Goal: Information Seeking & Learning: Learn about a topic

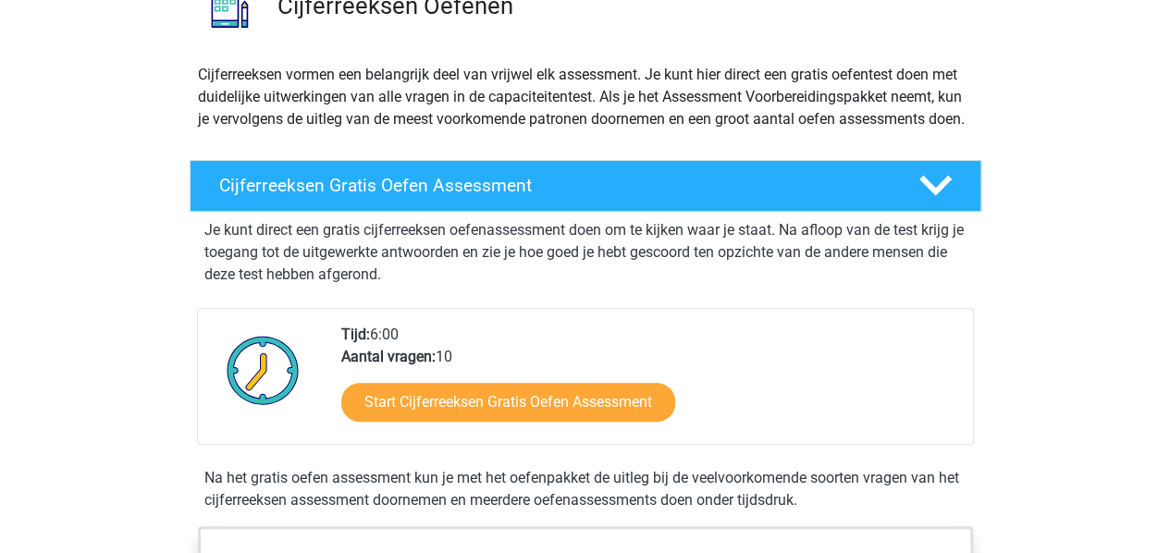
scroll to position [228, 0]
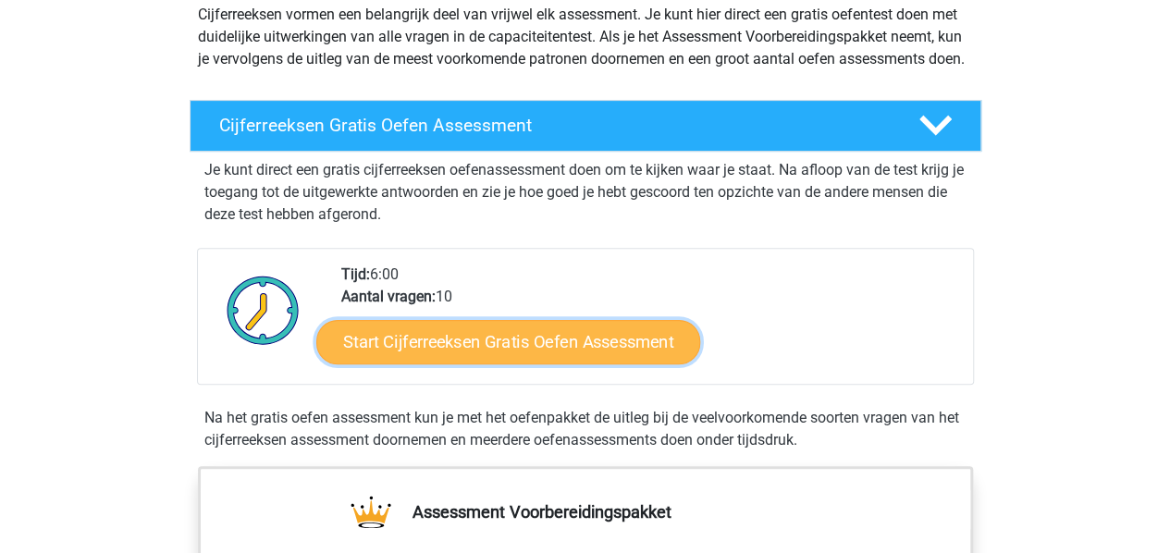
click at [589, 364] on link "Start Cijferreeksen Gratis Oefen Assessment" at bounding box center [508, 341] width 384 height 44
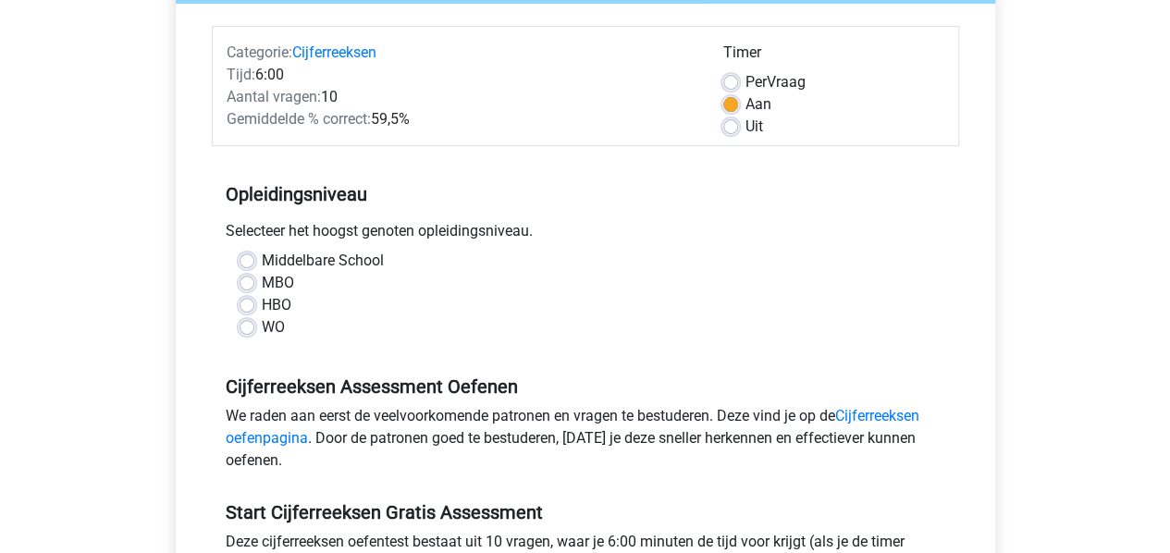
scroll to position [237, 0]
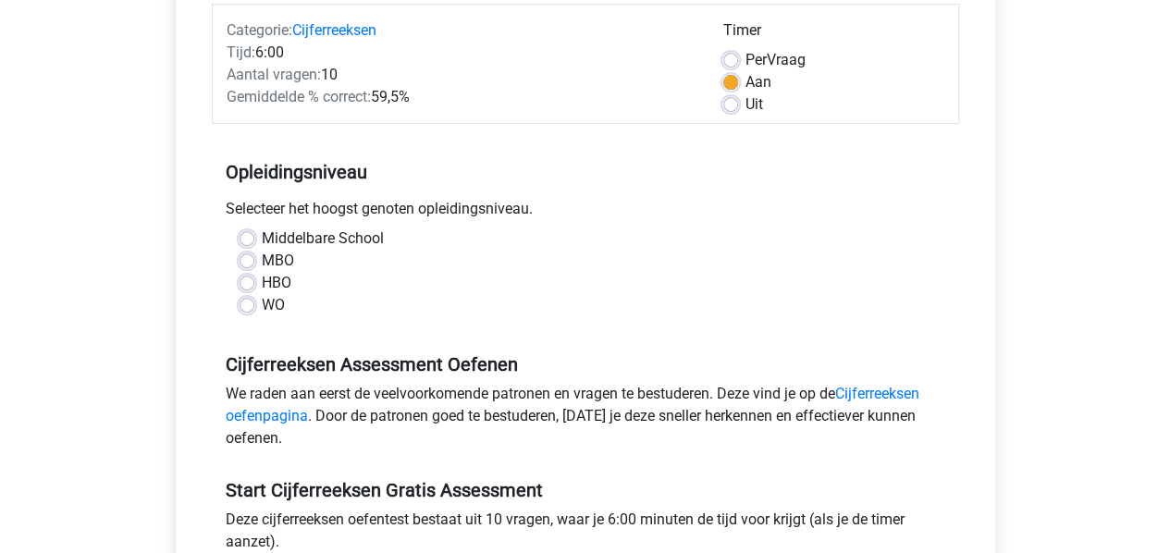
click at [262, 267] on label "MBO" at bounding box center [278, 261] width 32 height 22
click at [250, 267] on input "MBO" at bounding box center [247, 259] width 15 height 18
radio input "true"
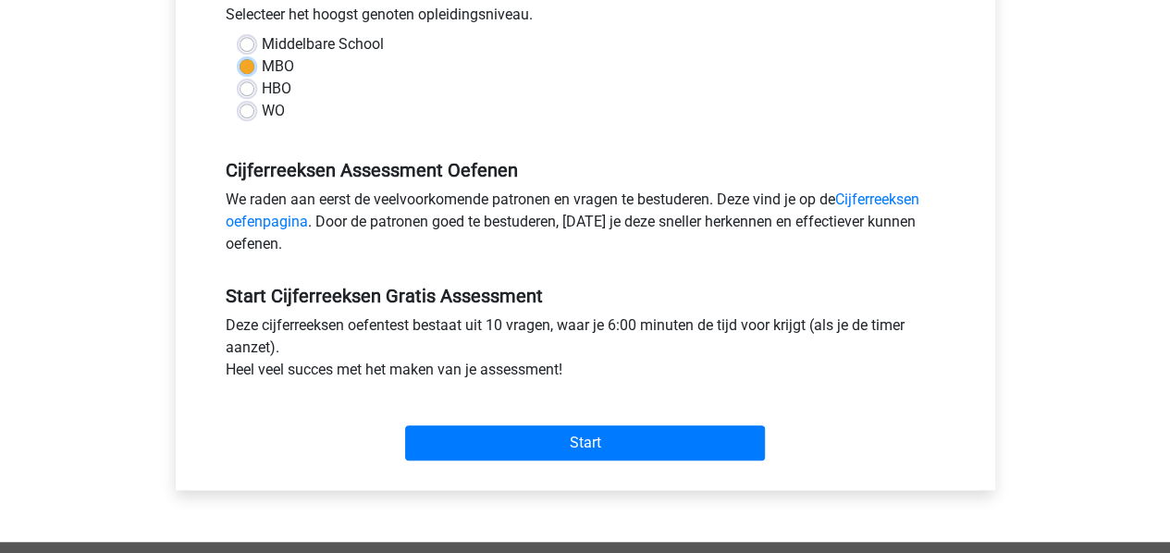
scroll to position [433, 0]
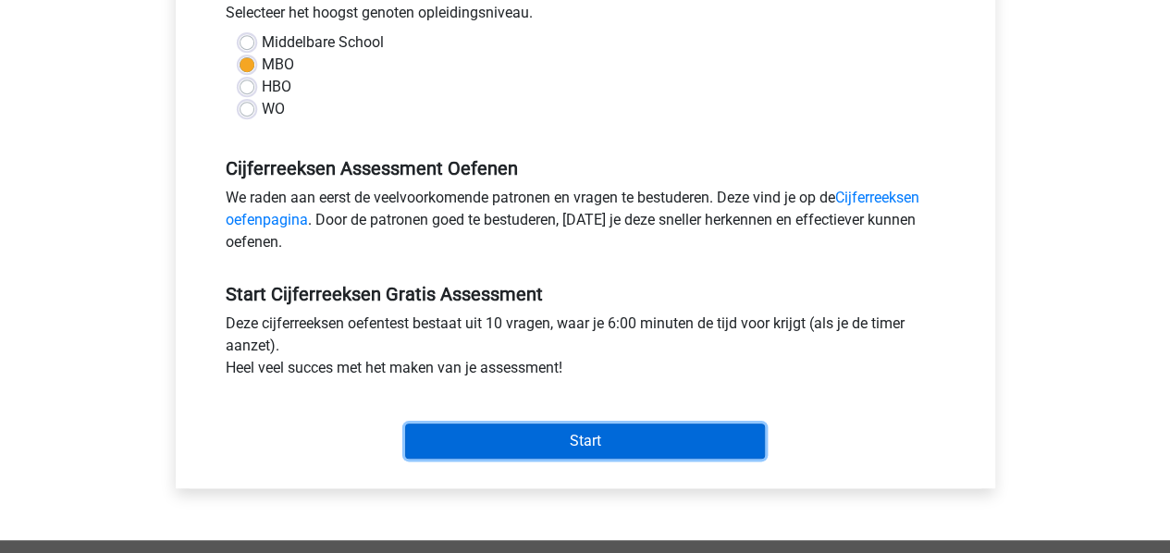
click at [536, 440] on input "Start" at bounding box center [585, 441] width 360 height 35
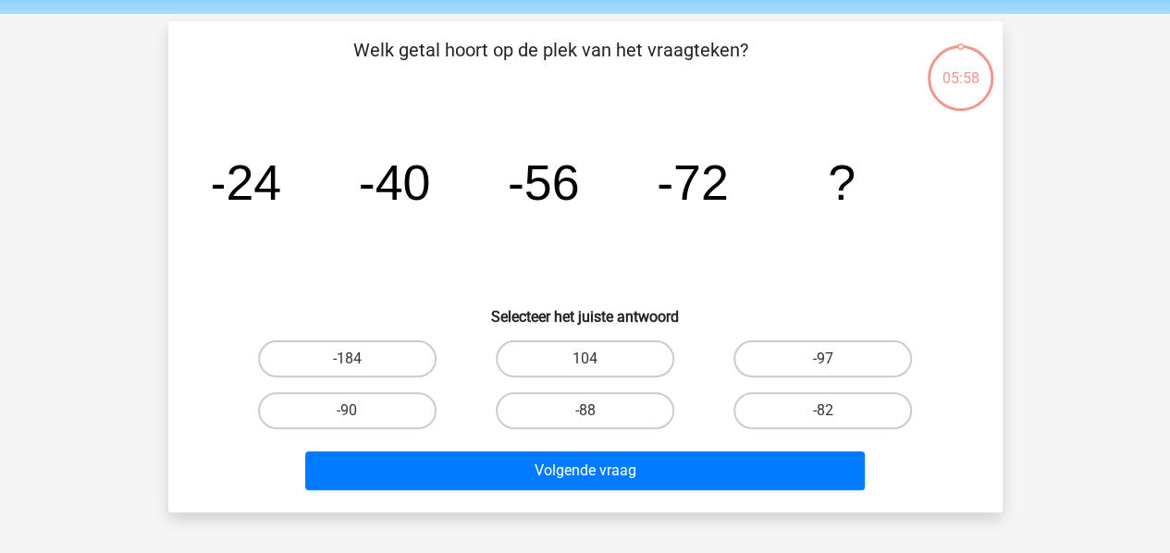
scroll to position [65, 0]
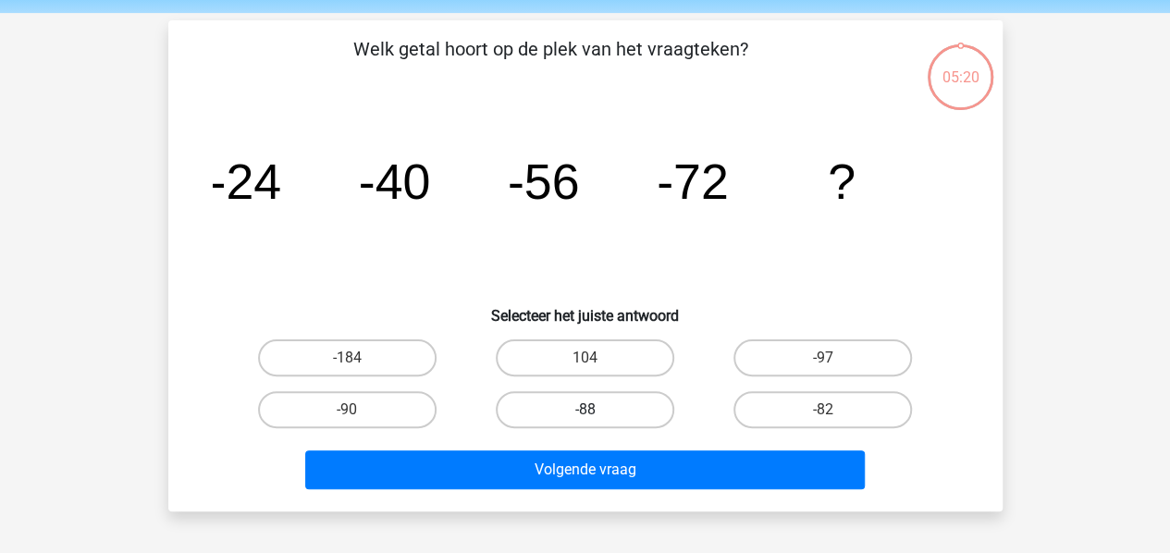
click at [620, 408] on label "-88" at bounding box center [585, 409] width 179 height 37
click at [597, 410] on input "-88" at bounding box center [591, 416] width 12 height 12
radio input "true"
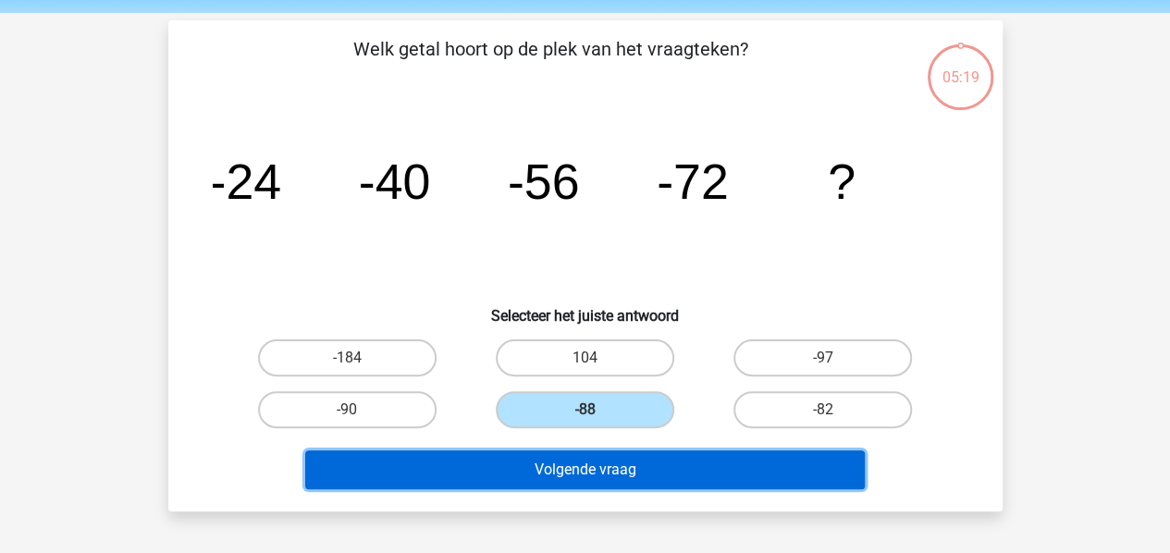
click at [620, 471] on button "Volgende vraag" at bounding box center [585, 469] width 560 height 39
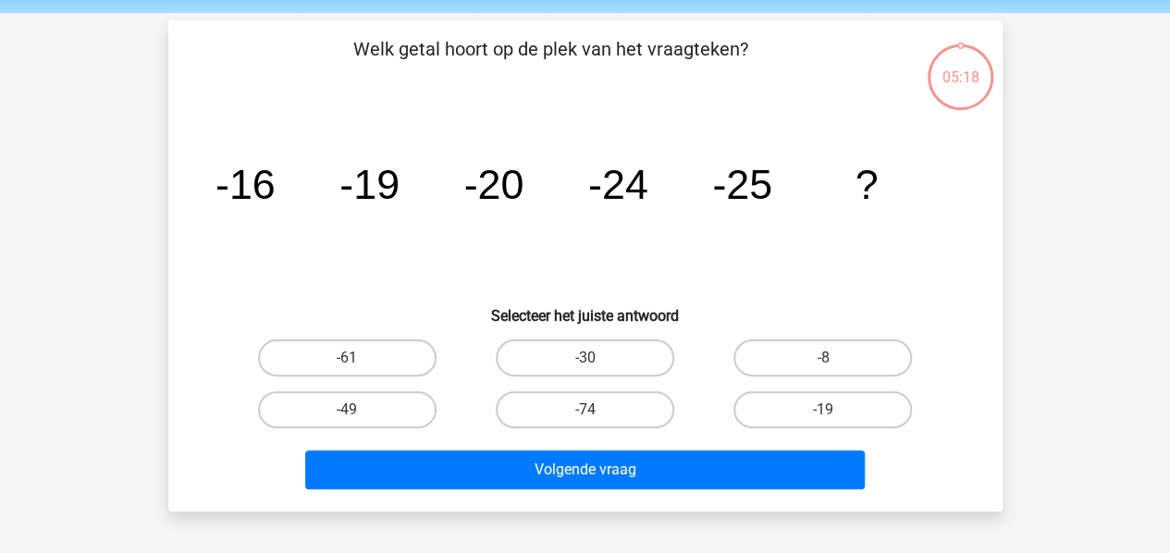
scroll to position [85, 0]
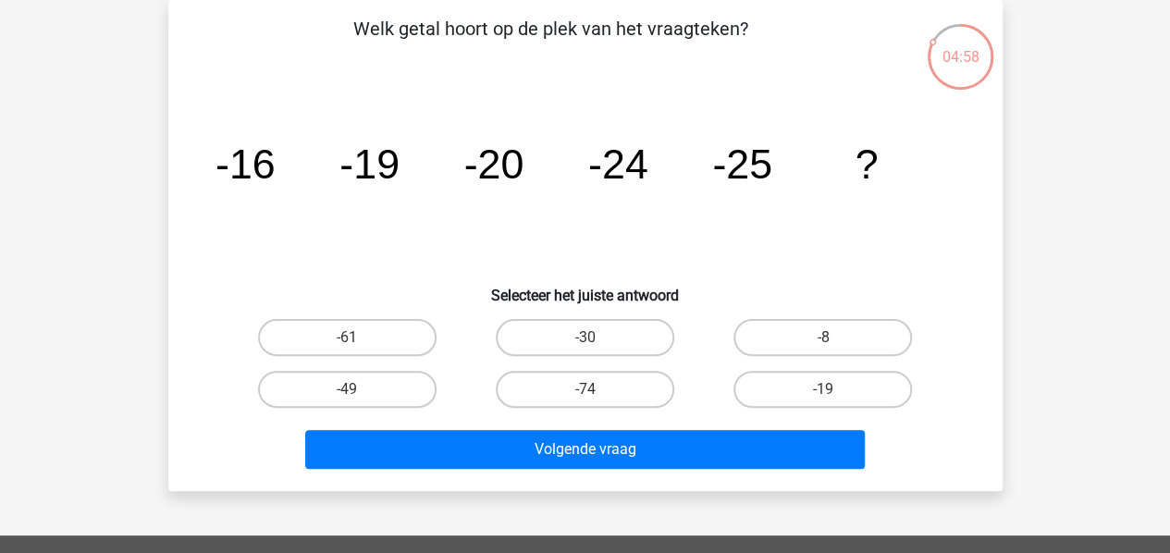
click at [589, 343] on input "-30" at bounding box center [591, 344] width 12 height 12
radio input "true"
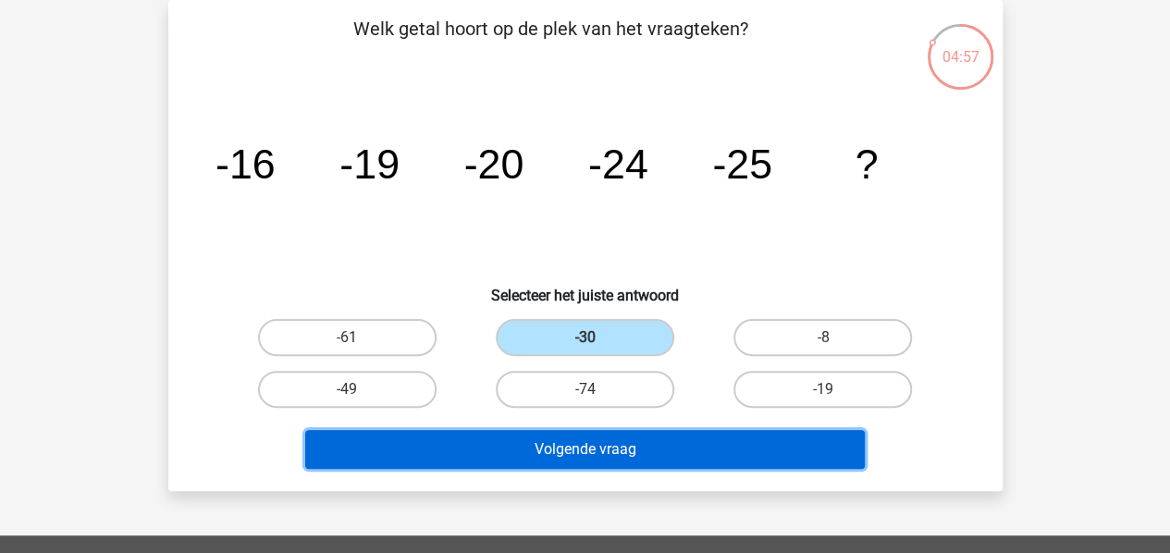
click at [576, 447] on button "Volgende vraag" at bounding box center [585, 449] width 560 height 39
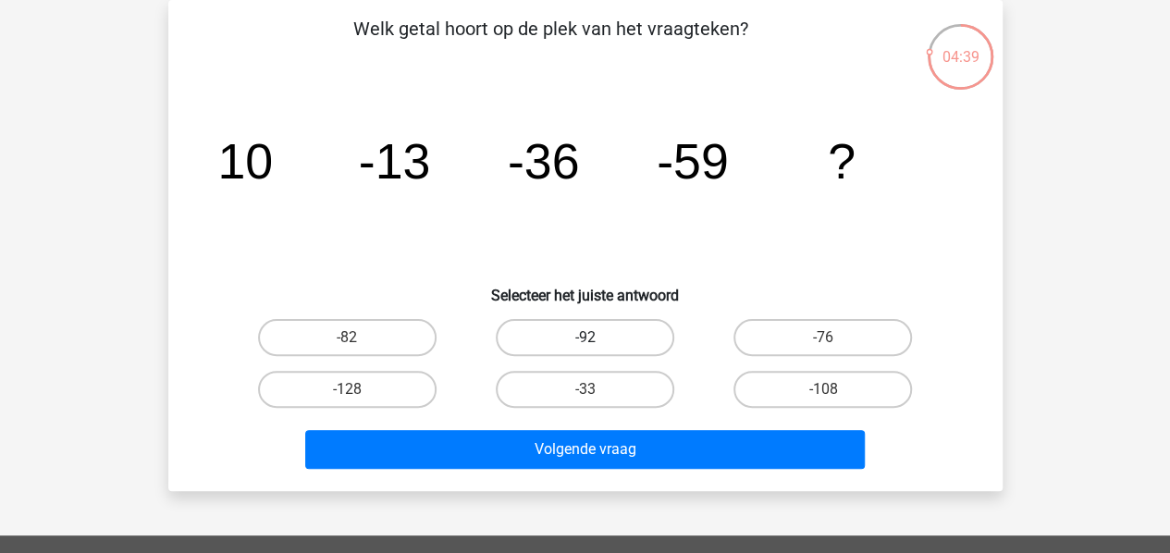
click at [607, 344] on label "-92" at bounding box center [585, 337] width 179 height 37
click at [597, 344] on input "-92" at bounding box center [591, 344] width 12 height 12
radio input "true"
click at [392, 338] on label "-82" at bounding box center [347, 337] width 179 height 37
click at [359, 338] on input "-82" at bounding box center [353, 344] width 12 height 12
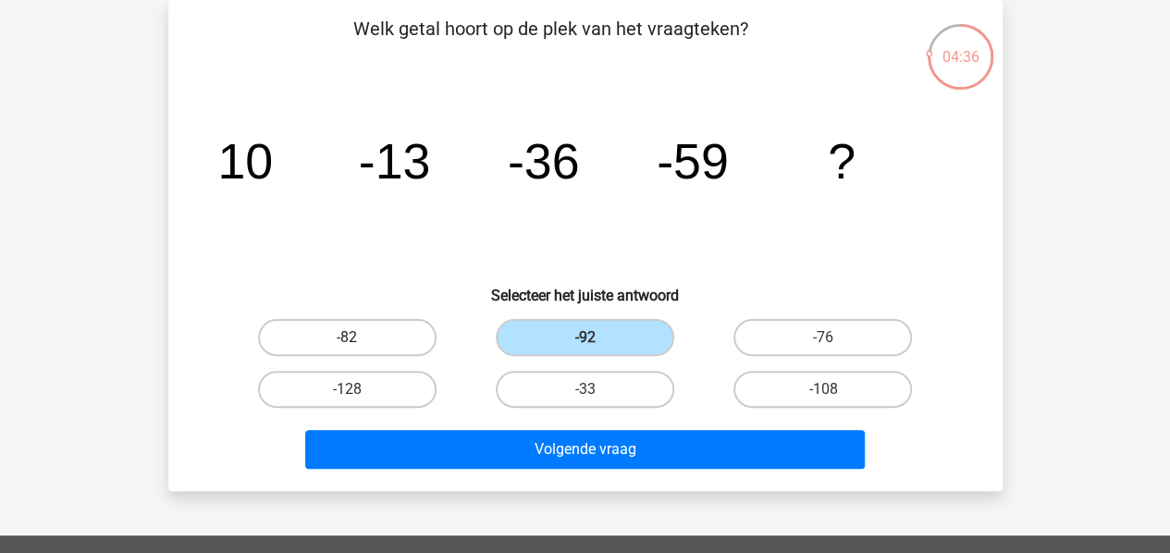
radio input "true"
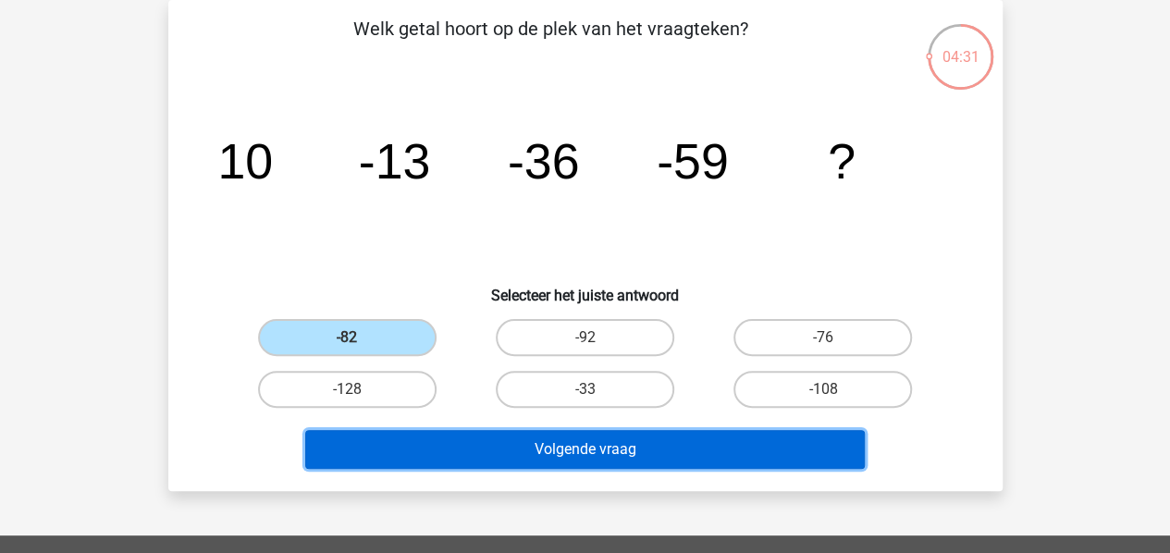
click at [644, 448] on button "Volgende vraag" at bounding box center [585, 449] width 560 height 39
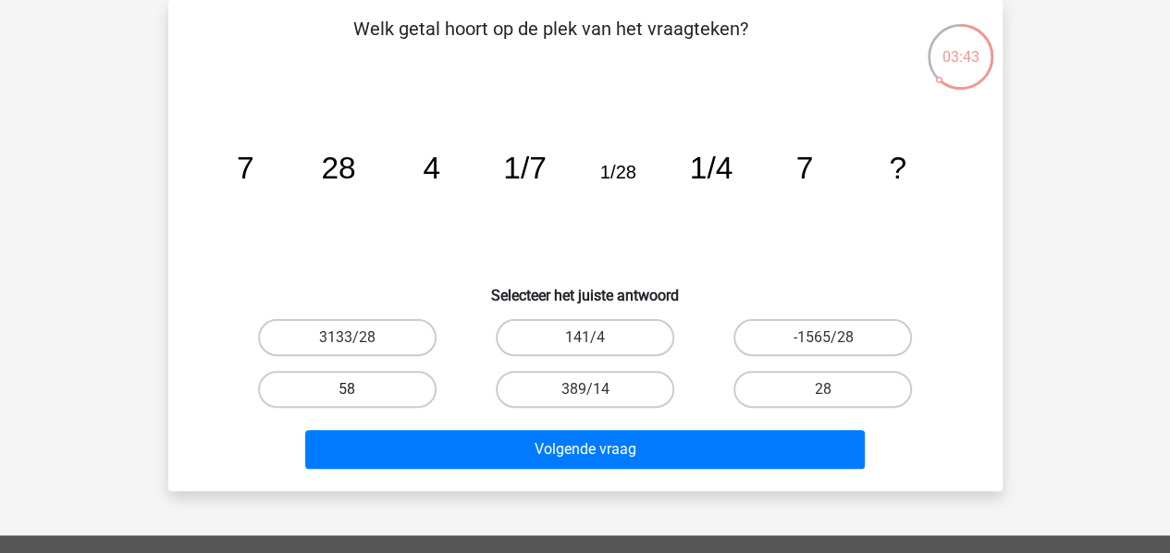
click at [385, 388] on label "58" at bounding box center [347, 389] width 179 height 37
click at [359, 389] on input "58" at bounding box center [353, 395] width 12 height 12
radio input "true"
drag, startPoint x: 835, startPoint y: 385, endPoint x: 799, endPoint y: 370, distance: 39.0
click at [799, 370] on div "28" at bounding box center [823, 390] width 238 height 52
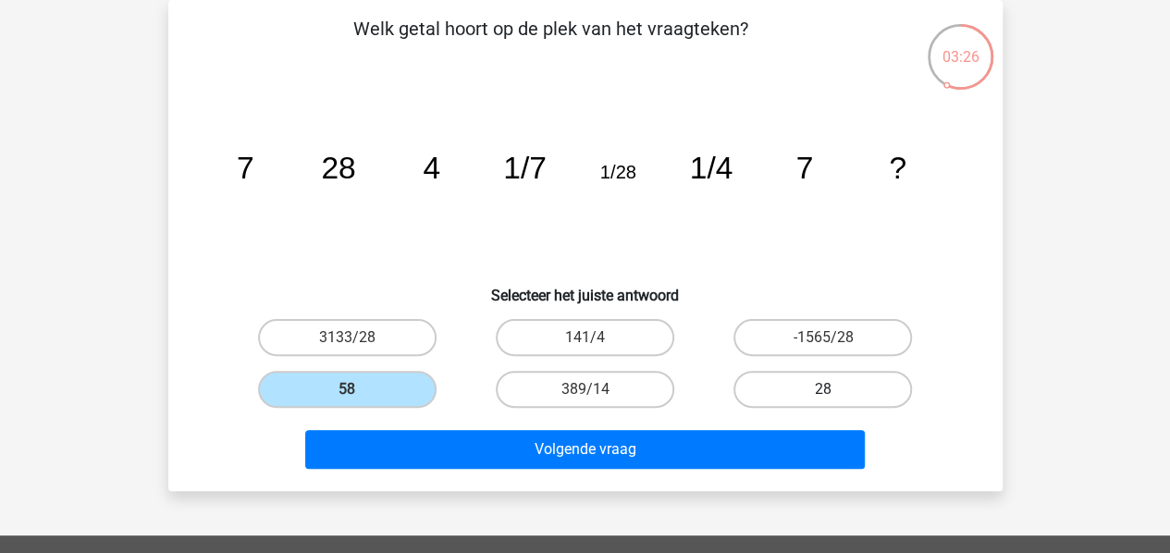
click at [822, 385] on label "28" at bounding box center [823, 389] width 179 height 37
click at [823, 389] on input "28" at bounding box center [829, 395] width 12 height 12
radio input "true"
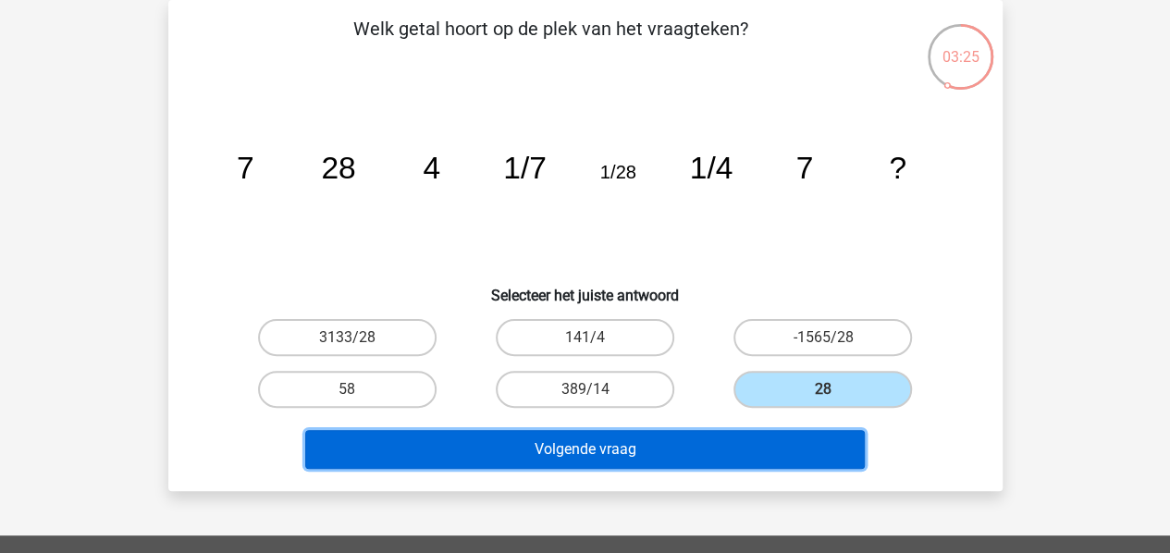
click at [692, 441] on button "Volgende vraag" at bounding box center [585, 449] width 560 height 39
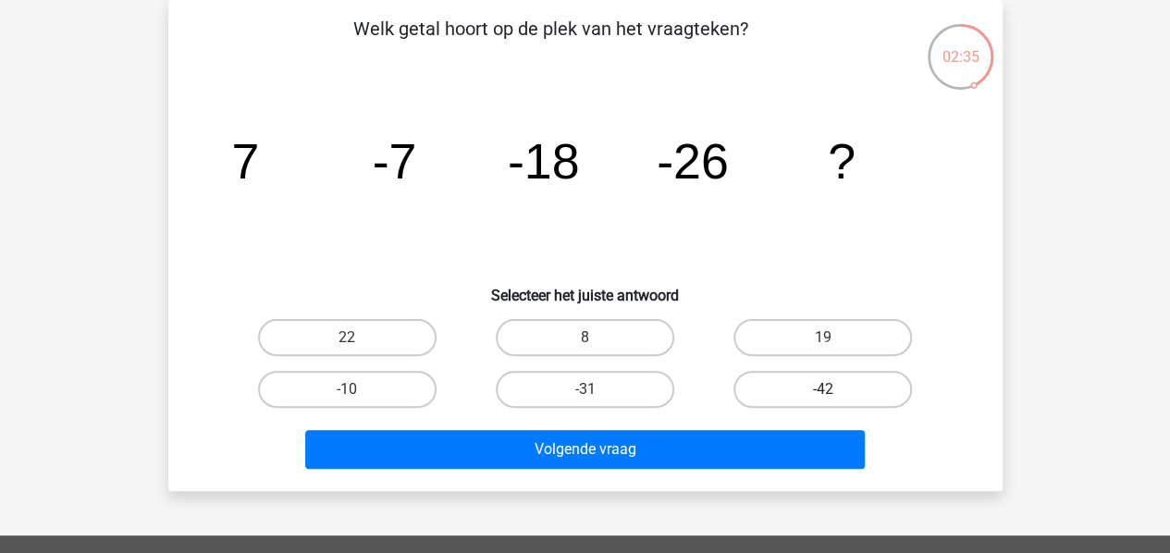
click at [839, 382] on label "-42" at bounding box center [823, 389] width 179 height 37
click at [835, 389] on input "-42" at bounding box center [829, 395] width 12 height 12
radio input "true"
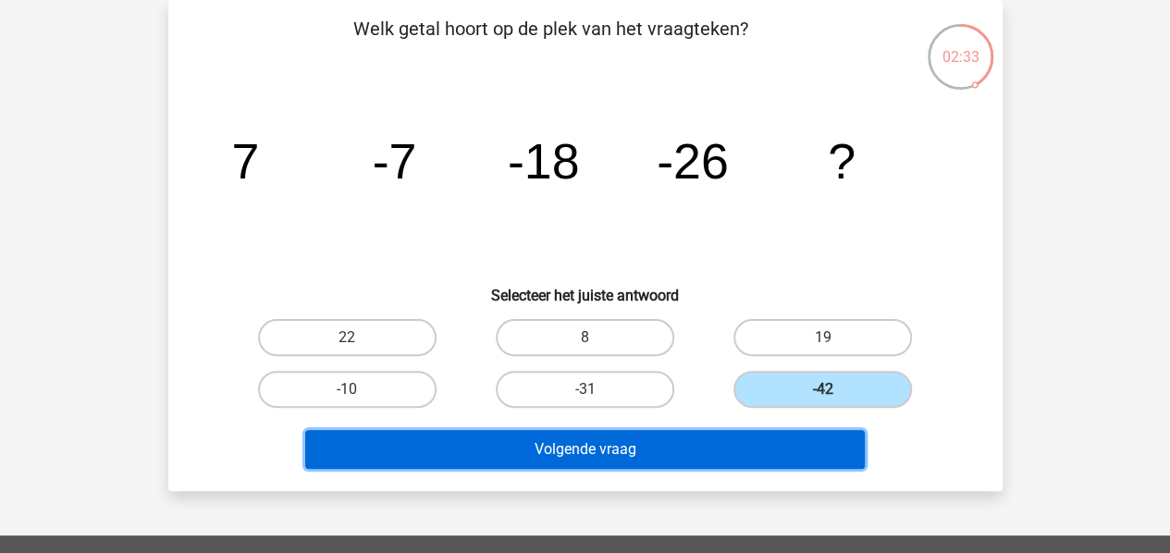
click at [739, 454] on button "Volgende vraag" at bounding box center [585, 449] width 560 height 39
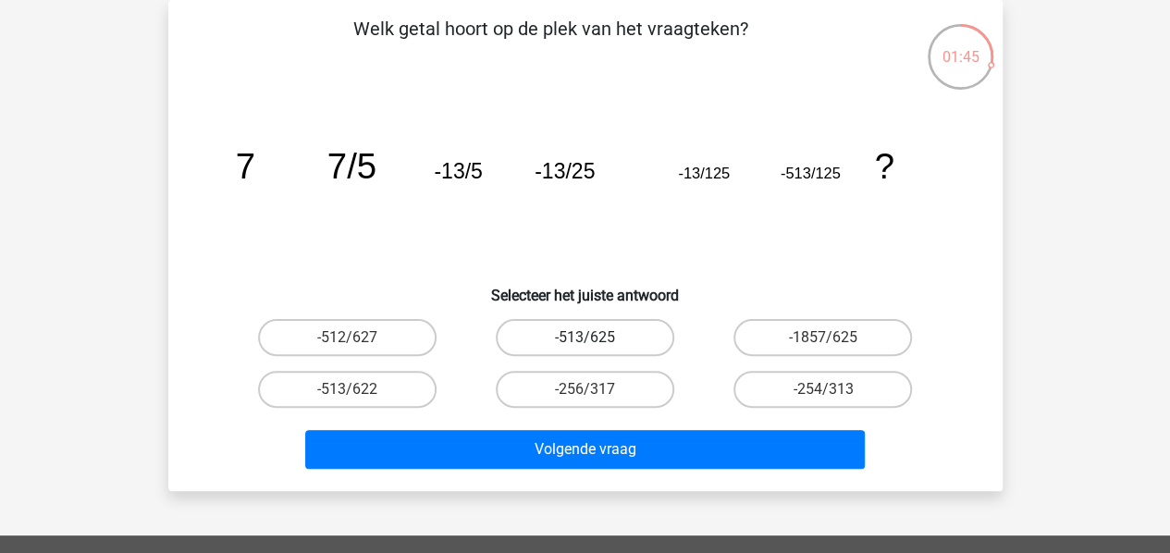
click at [633, 339] on label "-513/625" at bounding box center [585, 337] width 179 height 37
click at [597, 339] on input "-513/625" at bounding box center [591, 344] width 12 height 12
radio input "true"
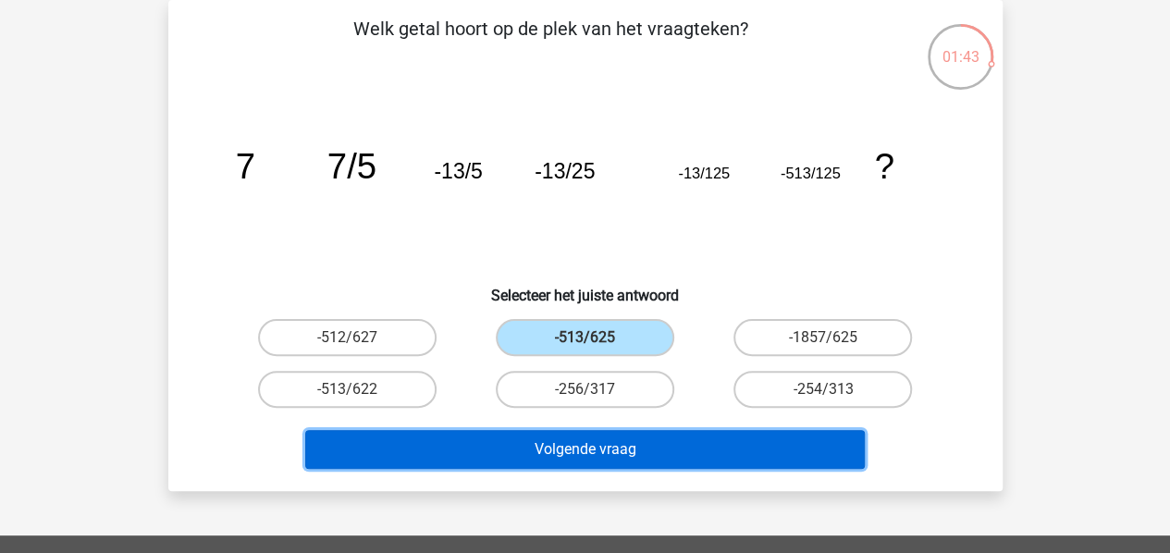
click at [643, 446] on button "Volgende vraag" at bounding box center [585, 449] width 560 height 39
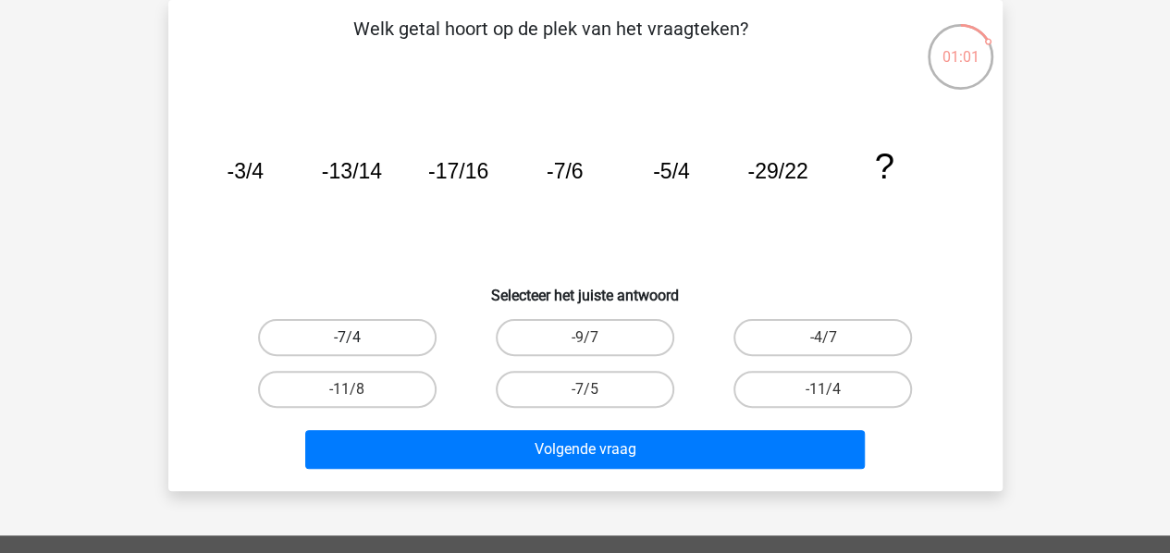
click at [396, 339] on label "-7/4" at bounding box center [347, 337] width 179 height 37
click at [359, 339] on input "-7/4" at bounding box center [353, 344] width 12 height 12
radio input "true"
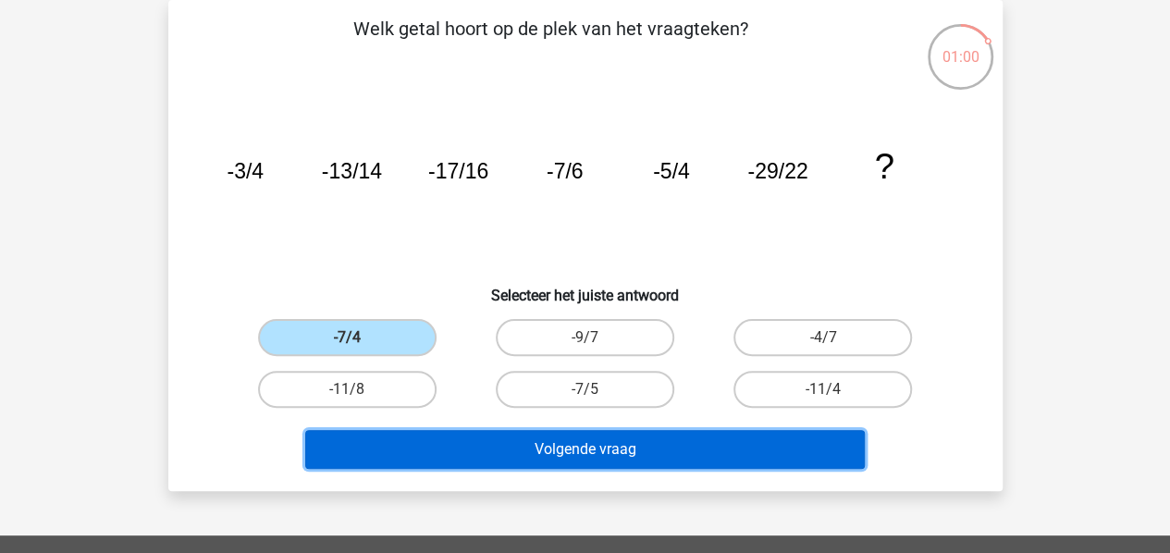
click at [567, 445] on button "Volgende vraag" at bounding box center [585, 449] width 560 height 39
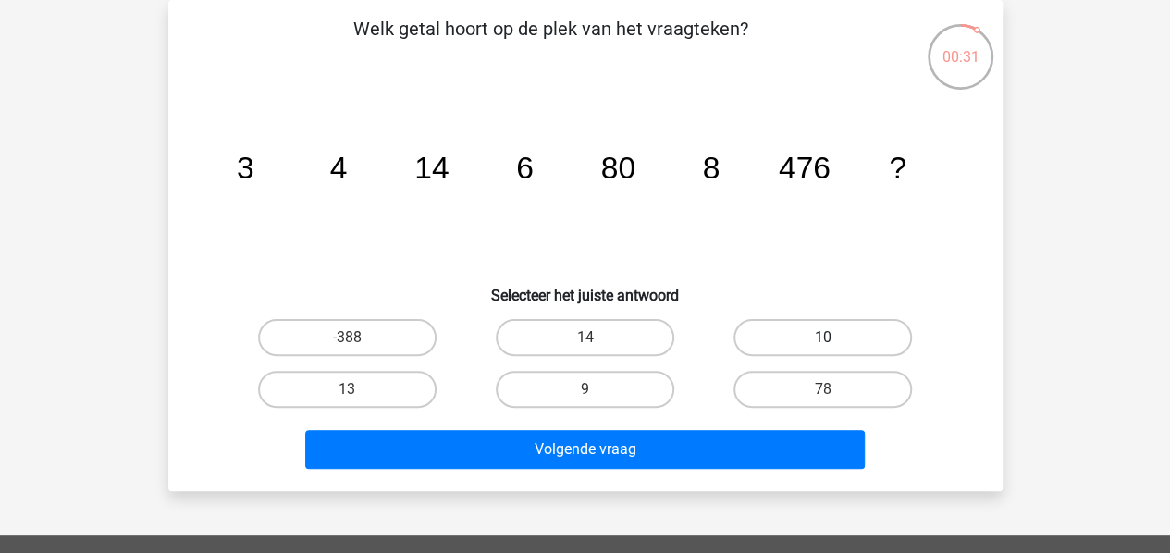
click at [819, 336] on label "10" at bounding box center [823, 337] width 179 height 37
click at [823, 338] on input "10" at bounding box center [829, 344] width 12 height 12
radio input "true"
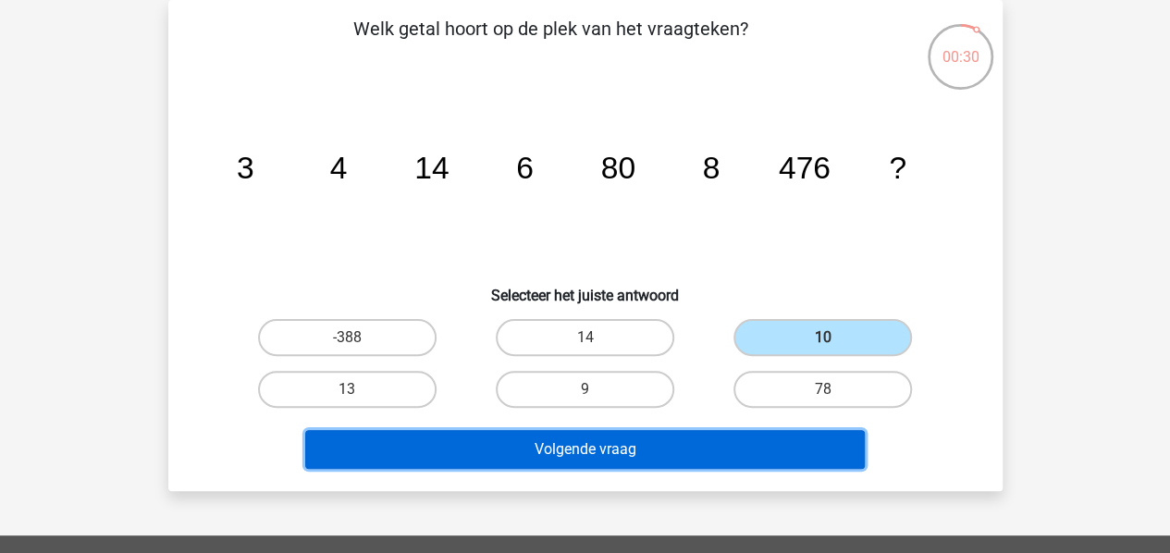
click at [650, 454] on button "Volgende vraag" at bounding box center [585, 449] width 560 height 39
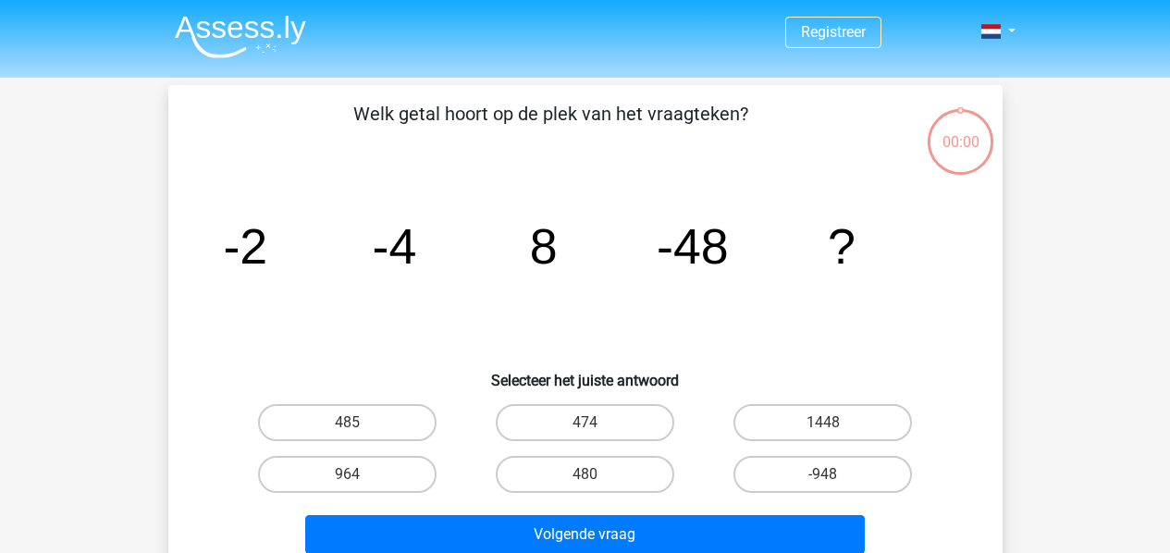
scroll to position [85, 0]
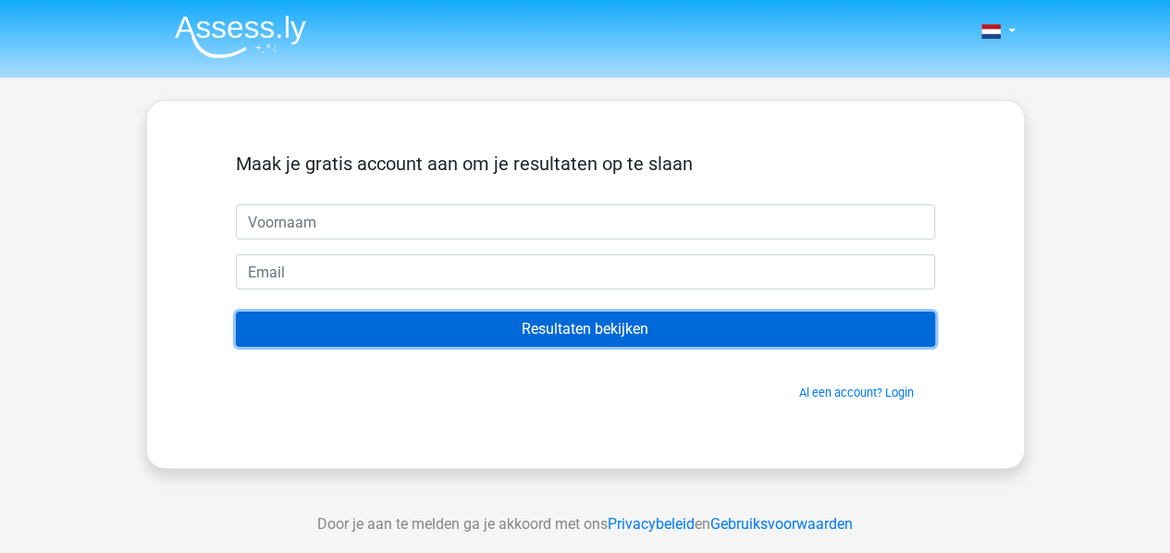
click at [542, 327] on input "Resultaten bekijken" at bounding box center [585, 329] width 699 height 35
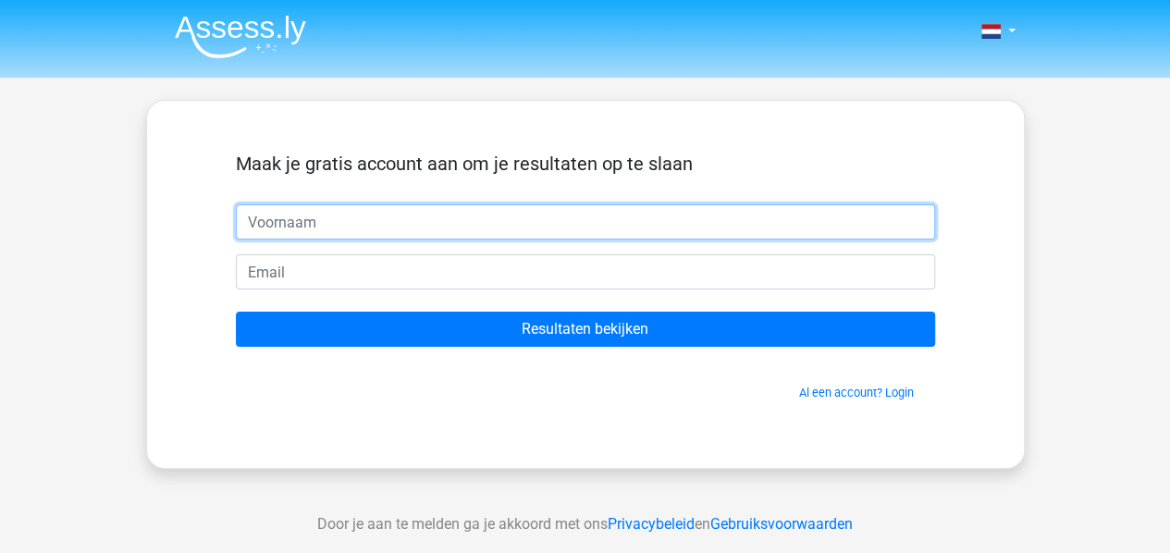
click at [420, 228] on input "text" at bounding box center [585, 221] width 699 height 35
type input "bjorn"
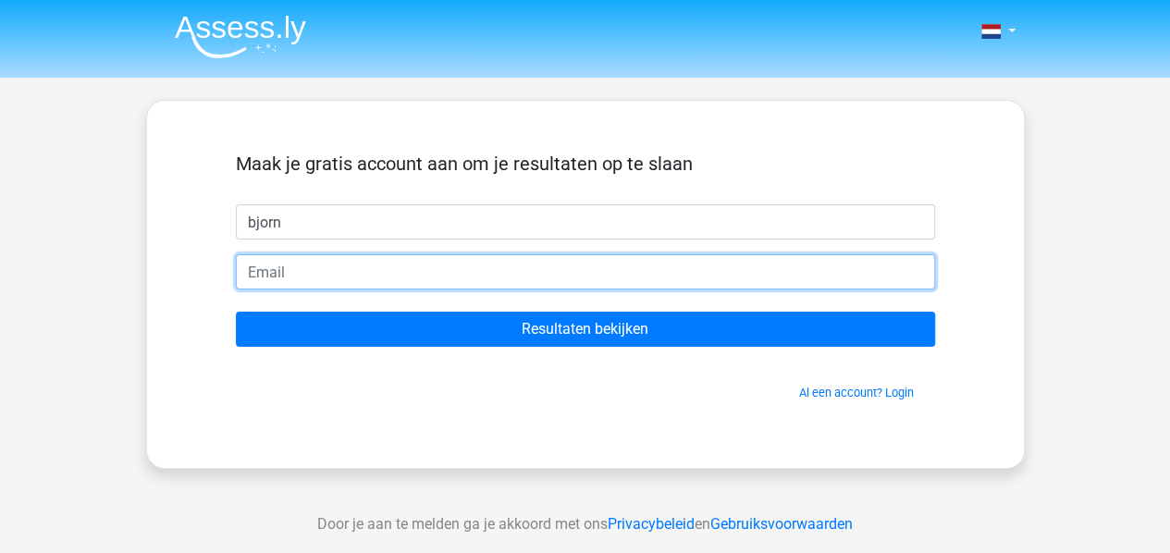
click at [403, 273] on input "email" at bounding box center [585, 271] width 699 height 35
type input "[EMAIL_ADDRESS][DOMAIN_NAME]"
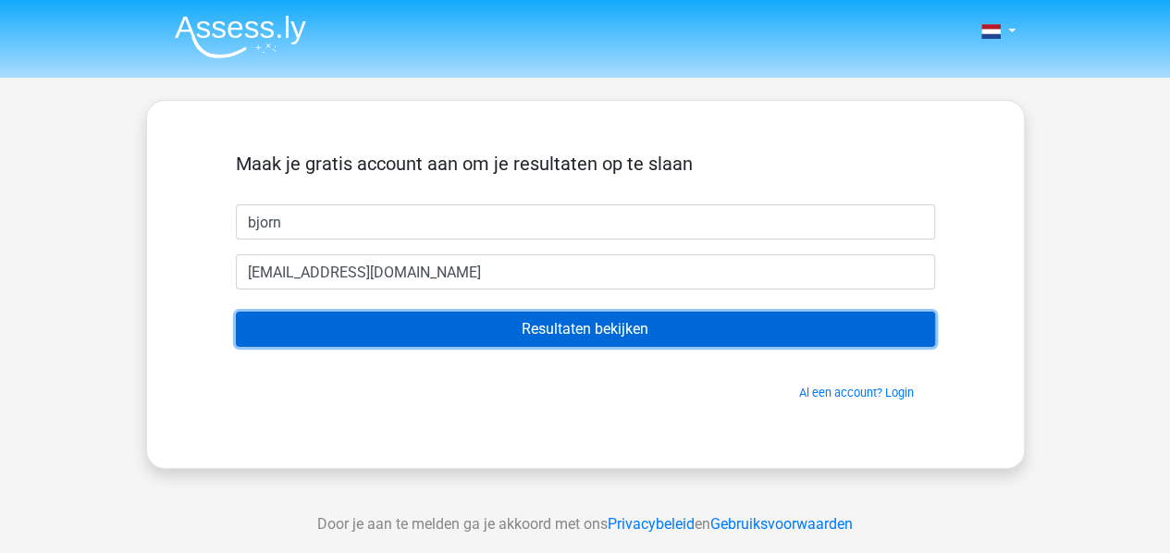
click at [586, 327] on input "Resultaten bekijken" at bounding box center [585, 329] width 699 height 35
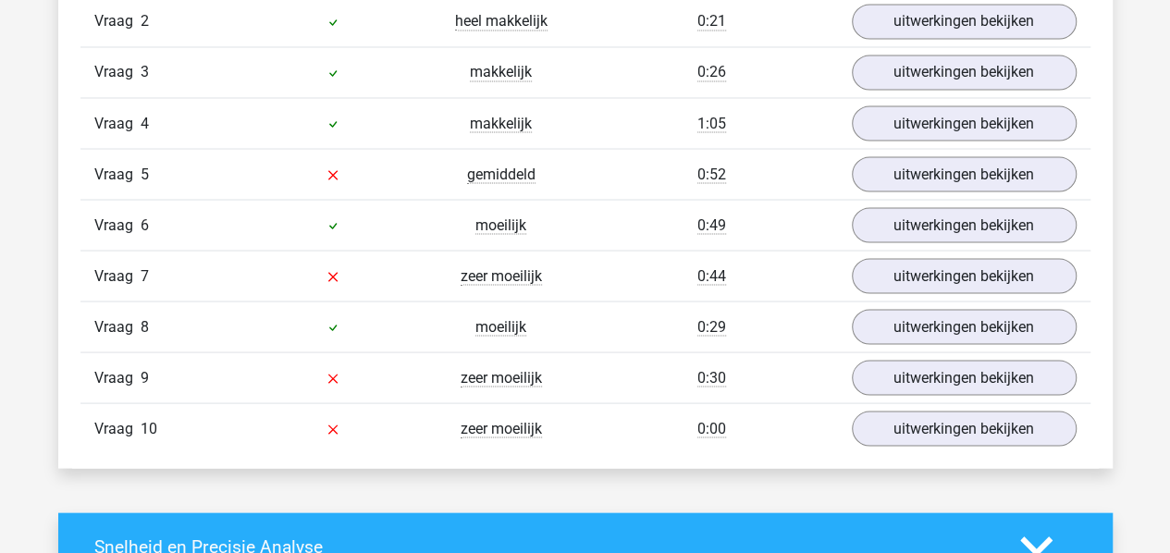
scroll to position [1633, 0]
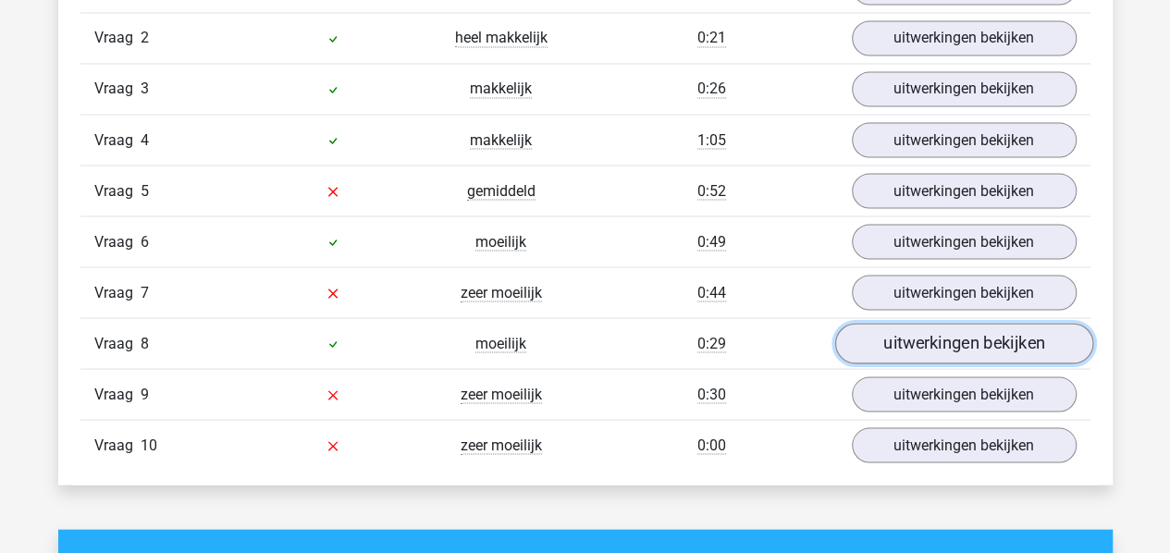
click at [916, 326] on link "uitwerkingen bekijken" at bounding box center [963, 344] width 258 height 41
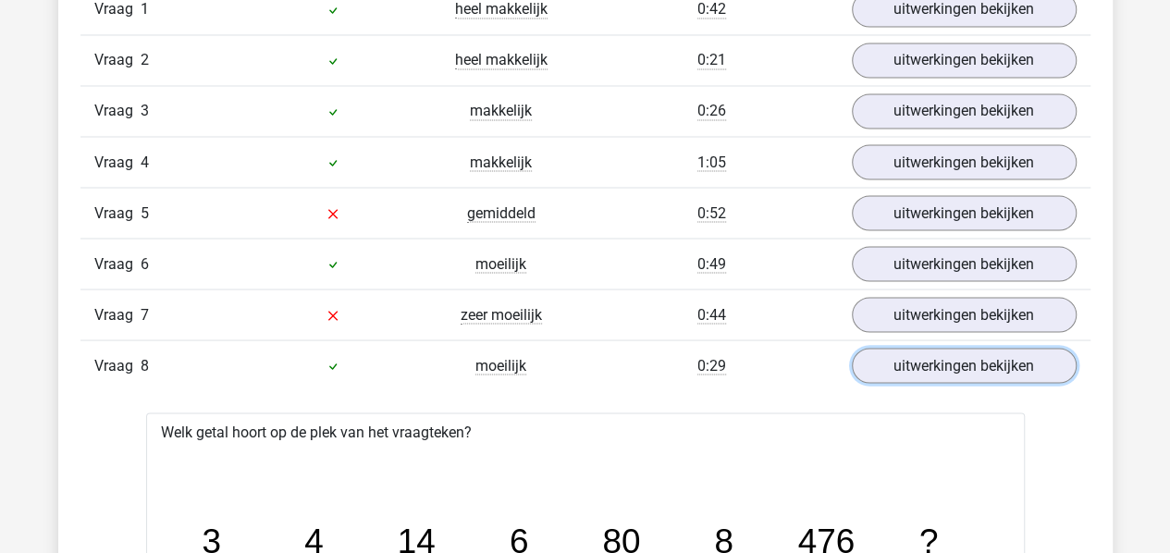
scroll to position [1608, 0]
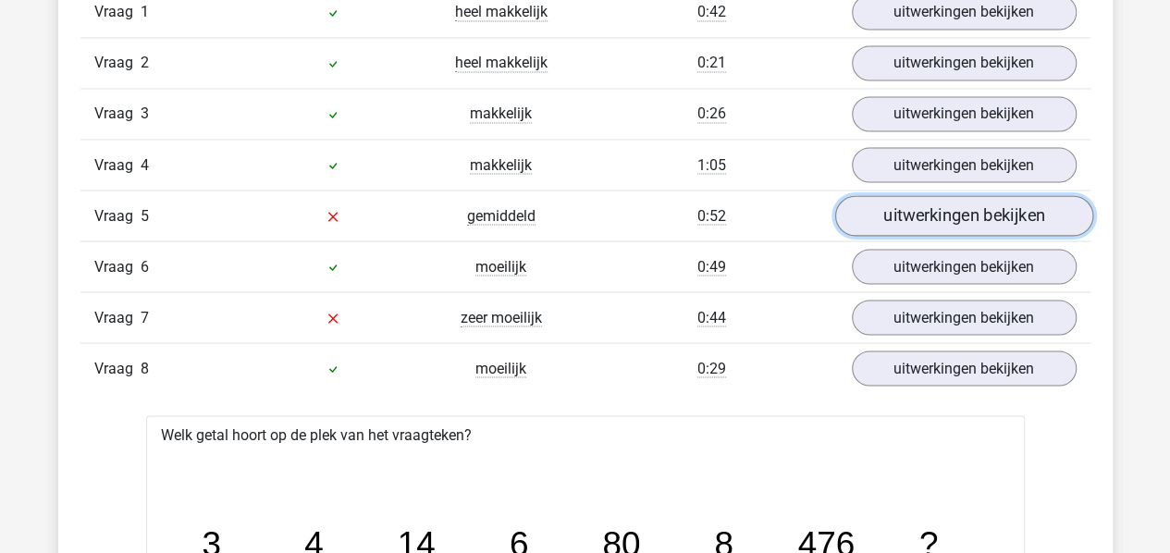
click at [916, 212] on link "uitwerkingen bekijken" at bounding box center [963, 216] width 258 height 41
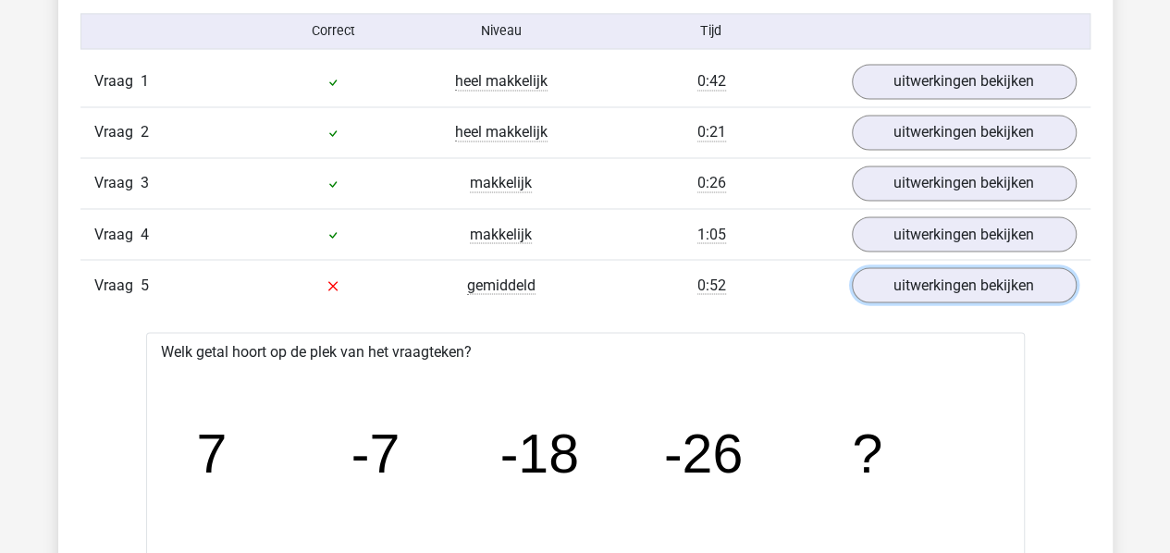
scroll to position [1541, 0]
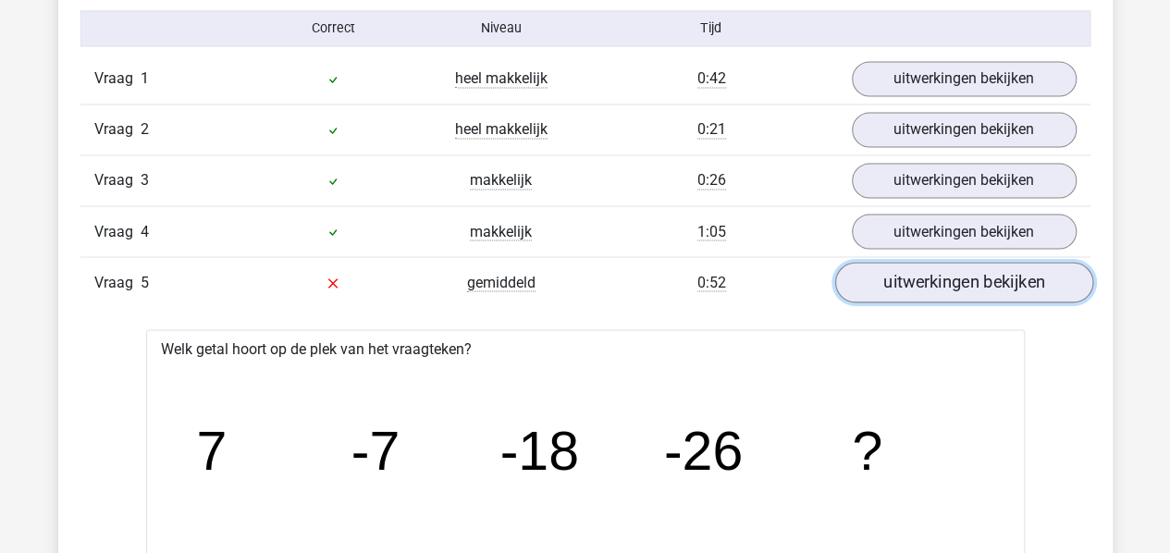
click at [921, 286] on link "uitwerkingen bekijken" at bounding box center [963, 283] width 258 height 41
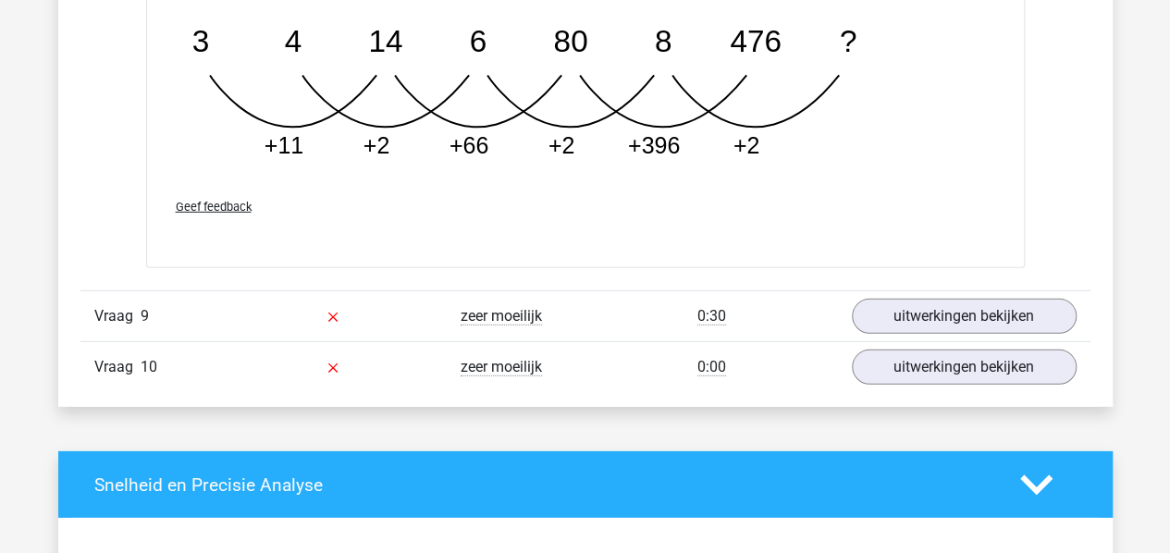
scroll to position [2641, 0]
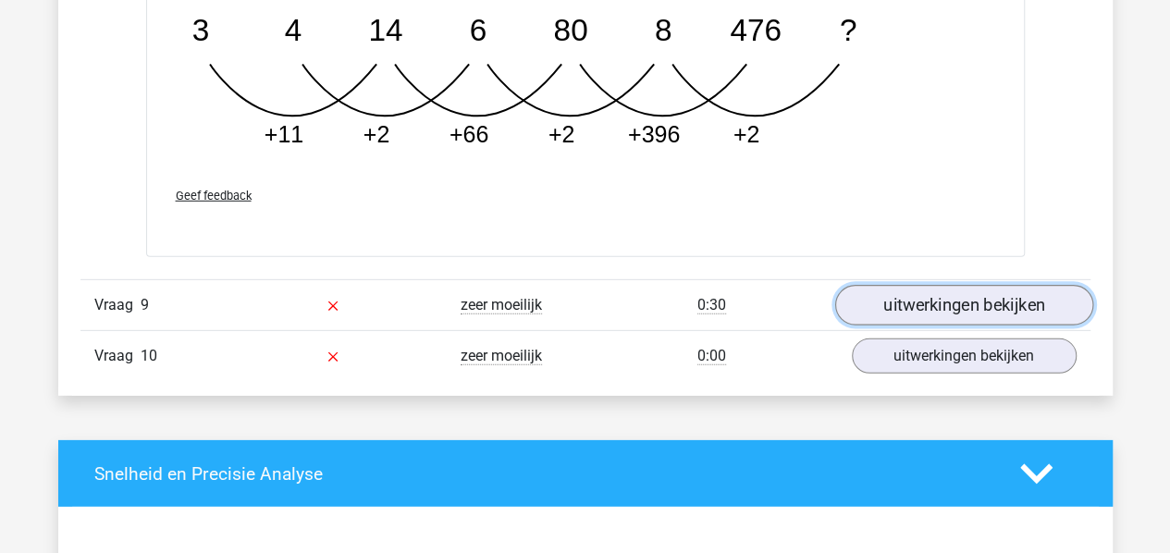
click at [925, 285] on link "uitwerkingen bekijken" at bounding box center [963, 305] width 258 height 41
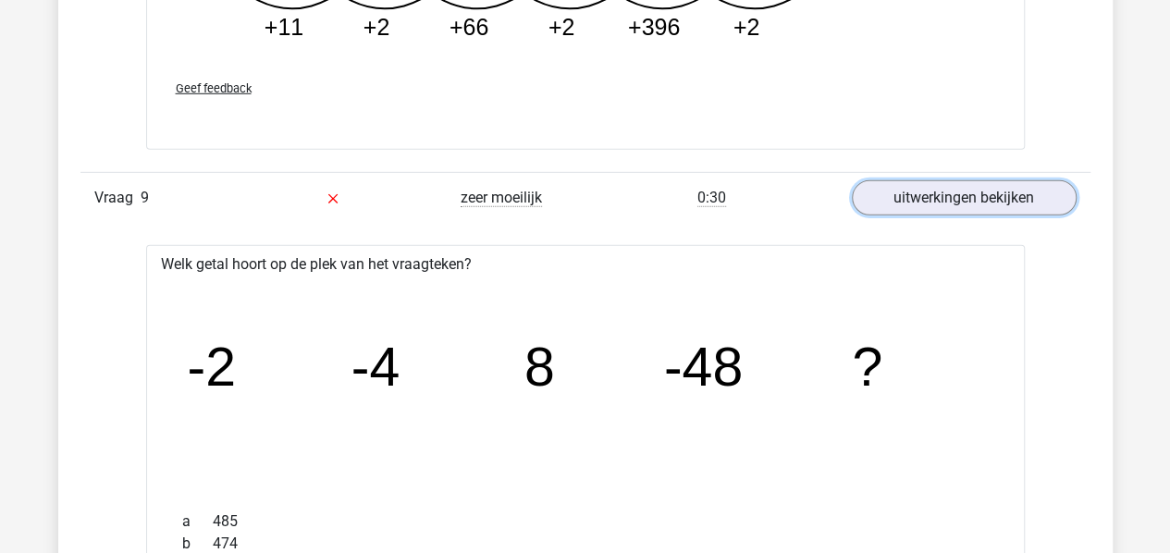
scroll to position [2736, 0]
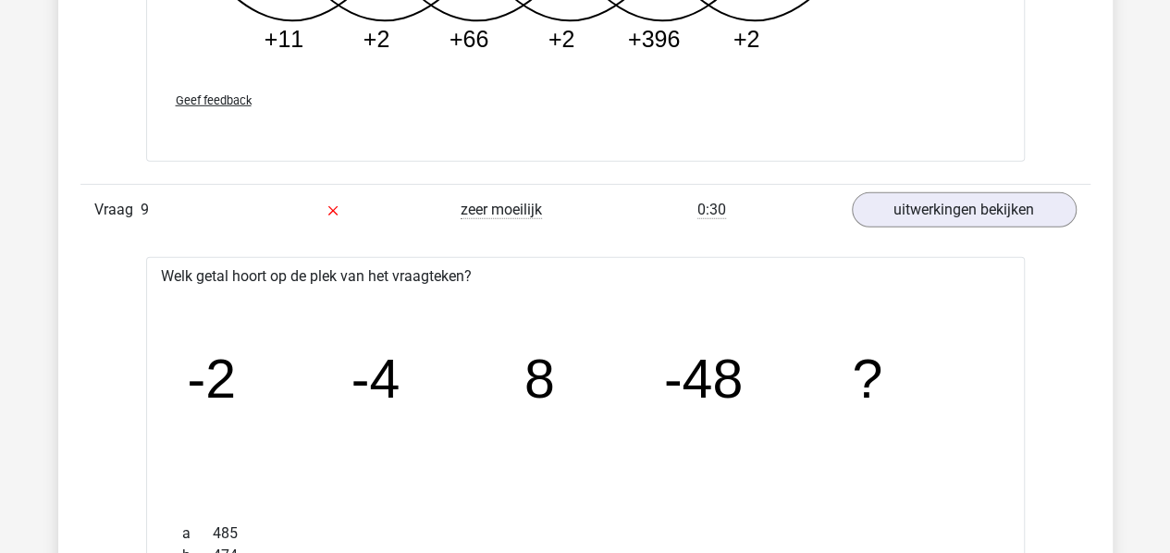
click at [222, 381] on tspan "-2" at bounding box center [211, 379] width 49 height 61
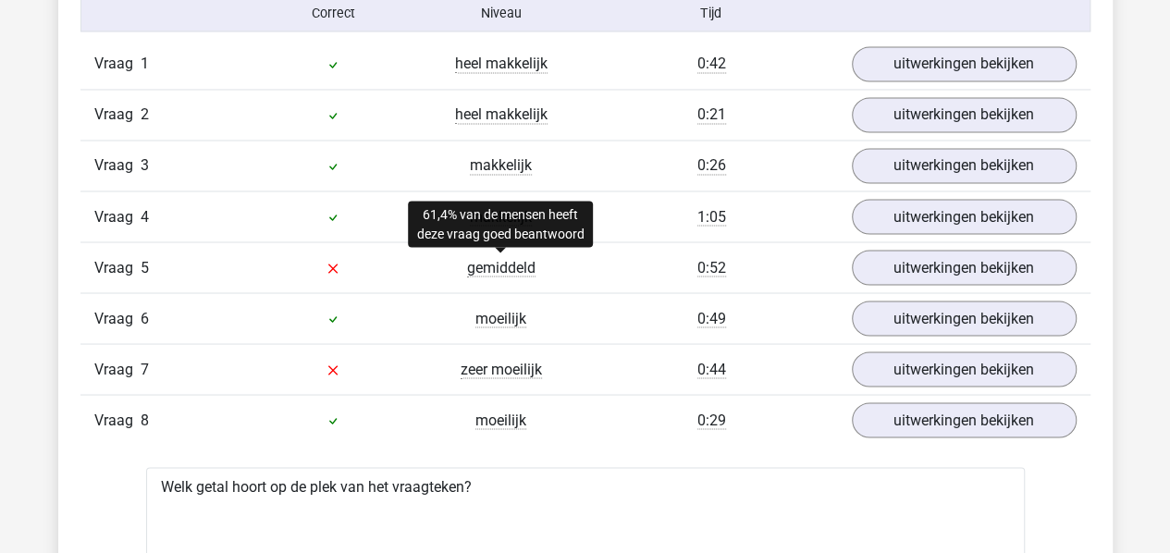
scroll to position [1559, 0]
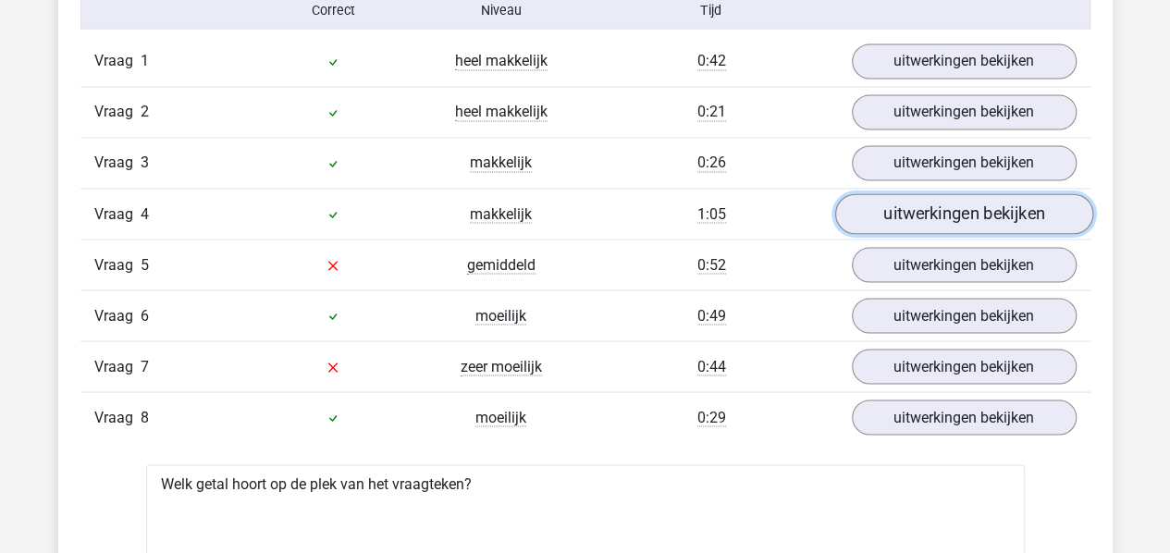
click at [930, 211] on link "uitwerkingen bekijken" at bounding box center [963, 214] width 258 height 41
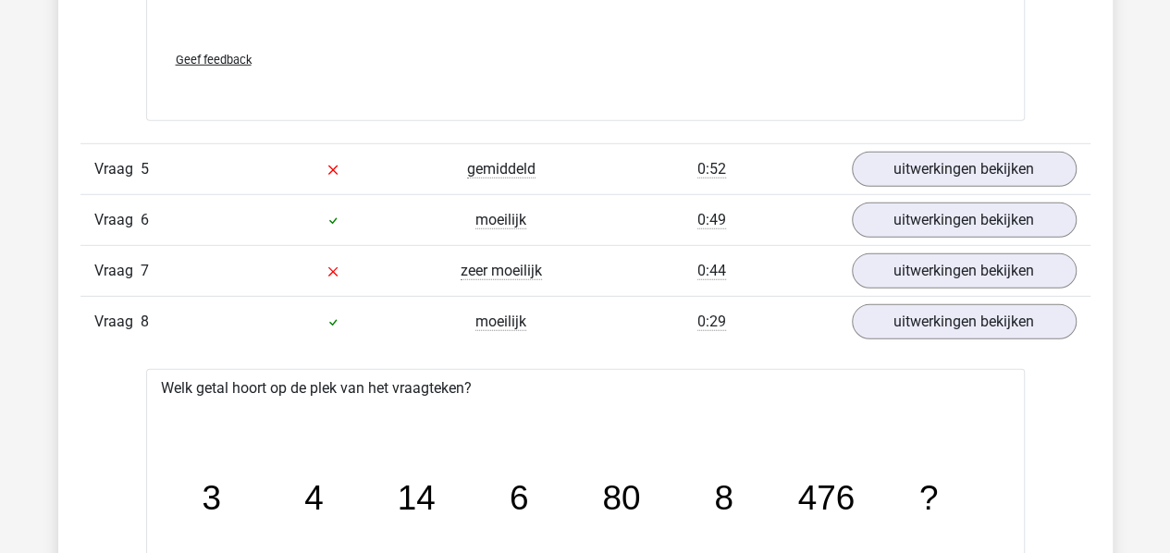
scroll to position [2619, 0]
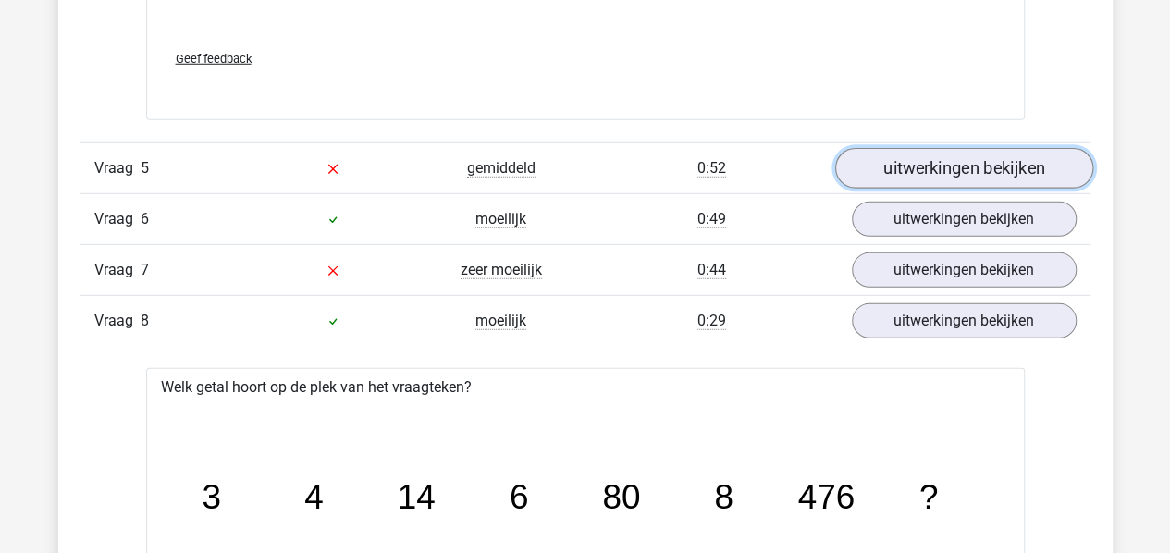
click at [919, 170] on link "uitwerkingen bekijken" at bounding box center [963, 168] width 258 height 41
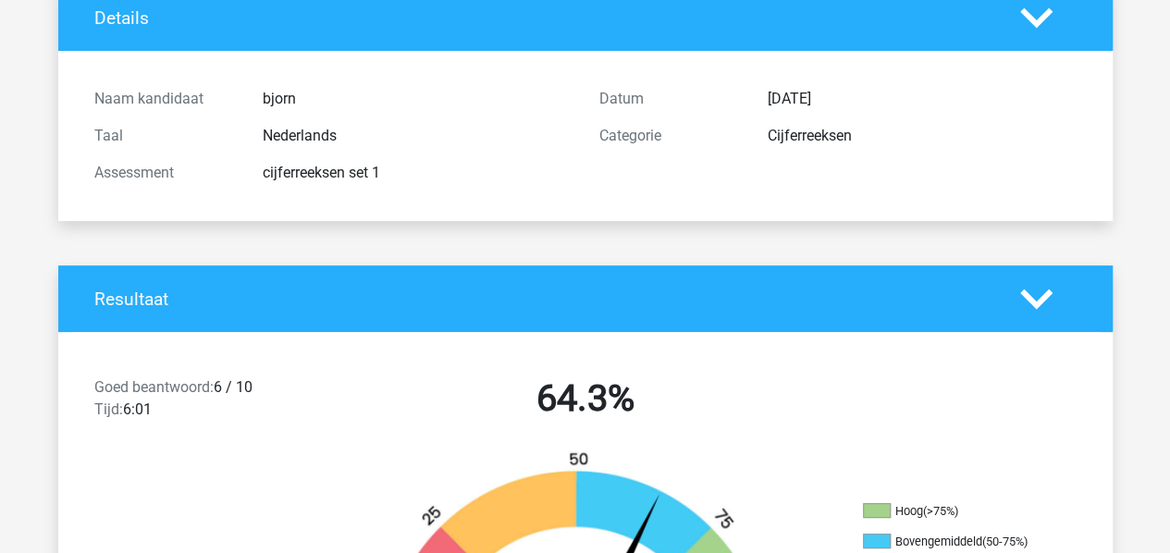
scroll to position [0, 0]
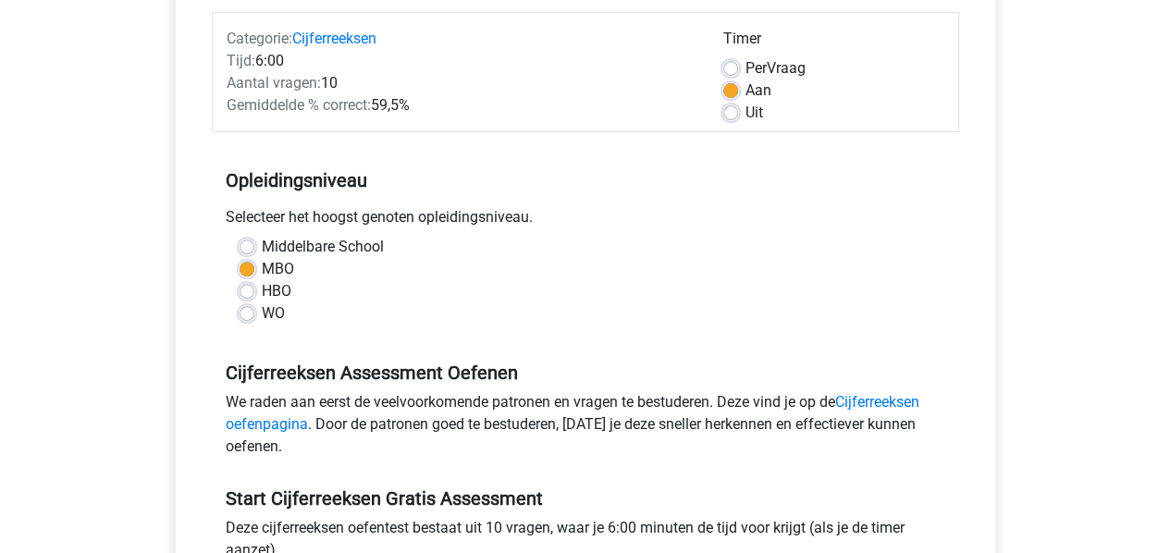
scroll to position [228, 0]
